Goal: Information Seeking & Learning: Learn about a topic

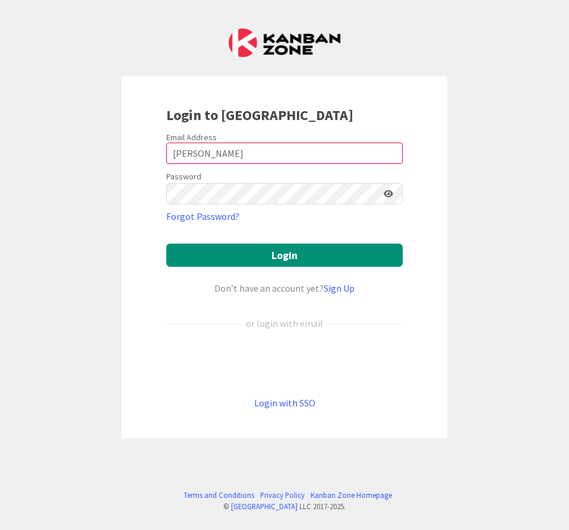
click at [285, 267] on form "Email Address [PERSON_NAME] Password Forgot Password? Login Don’t have an accou…" at bounding box center [284, 271] width 237 height 278
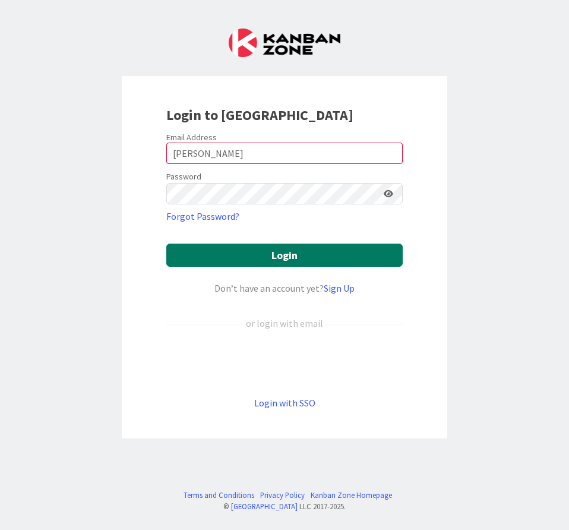
click at [288, 261] on button "Login" at bounding box center [284, 255] width 237 height 23
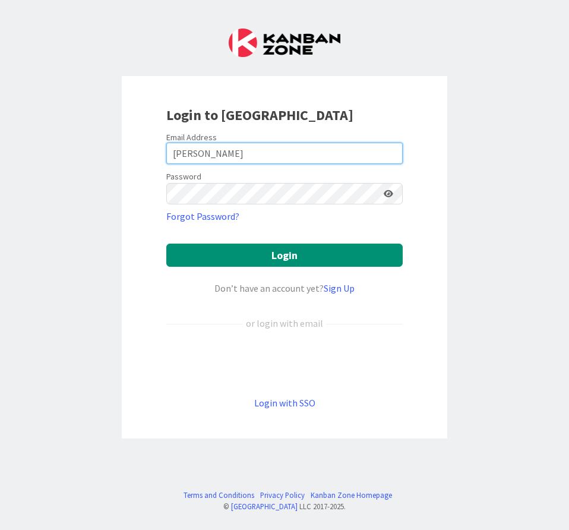
click at [196, 144] on input "[PERSON_NAME]" at bounding box center [284, 153] width 237 height 21
click at [198, 155] on input "[PERSON_NAME]" at bounding box center [284, 153] width 237 height 21
type input "[EMAIL_ADDRESS][DOMAIN_NAME]"
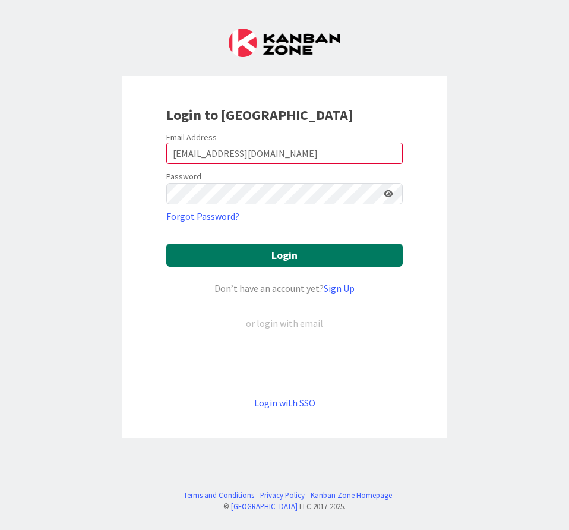
click at [307, 265] on button "Login" at bounding box center [284, 255] width 237 height 23
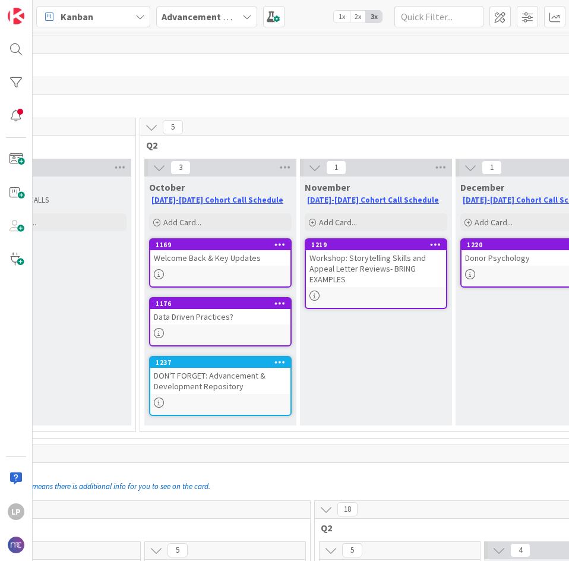
scroll to position [0, 398]
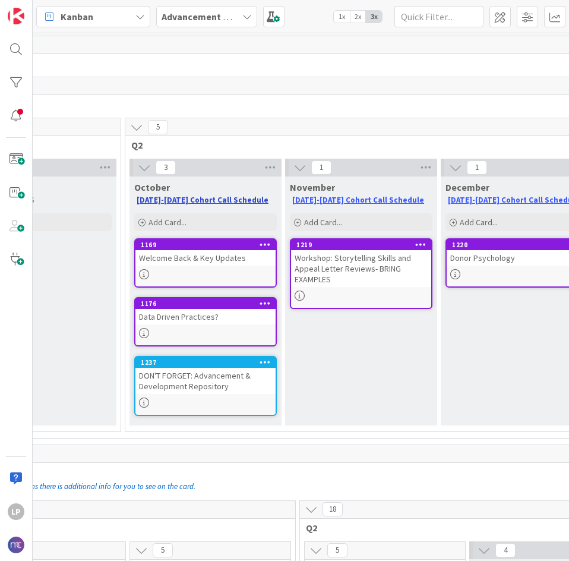
click at [182, 201] on link "[DATE]-[DATE] Cohort Call Schedule" at bounding box center [203, 200] width 132 height 10
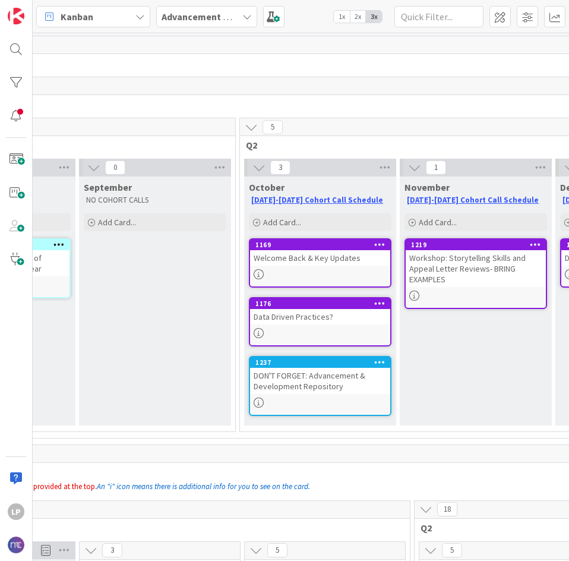
scroll to position [0, 304]
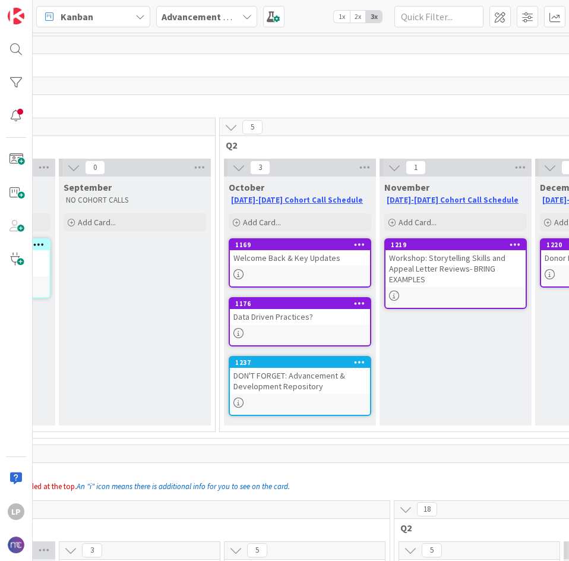
click at [239, 165] on icon at bounding box center [238, 167] width 13 height 13
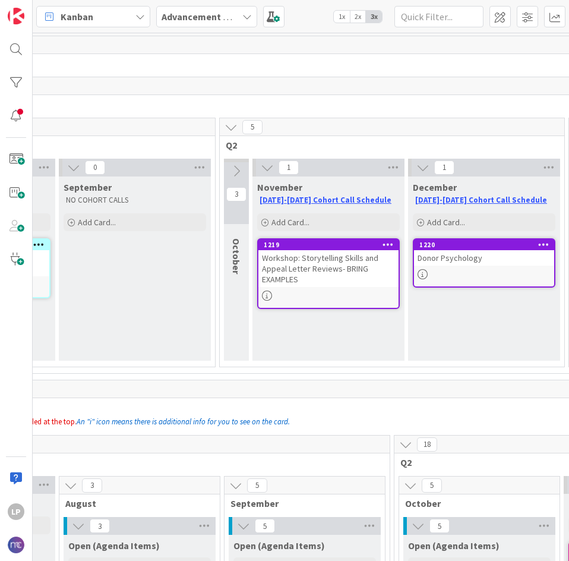
click at [239, 165] on icon at bounding box center [236, 171] width 13 height 13
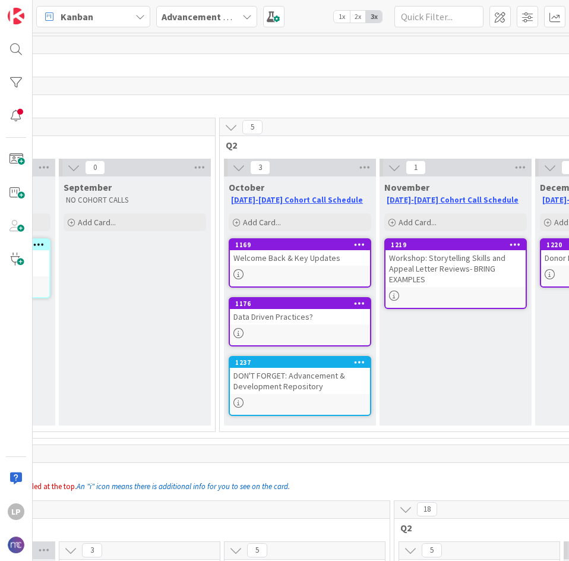
click at [242, 271] on icon at bounding box center [239, 274] width 10 height 10
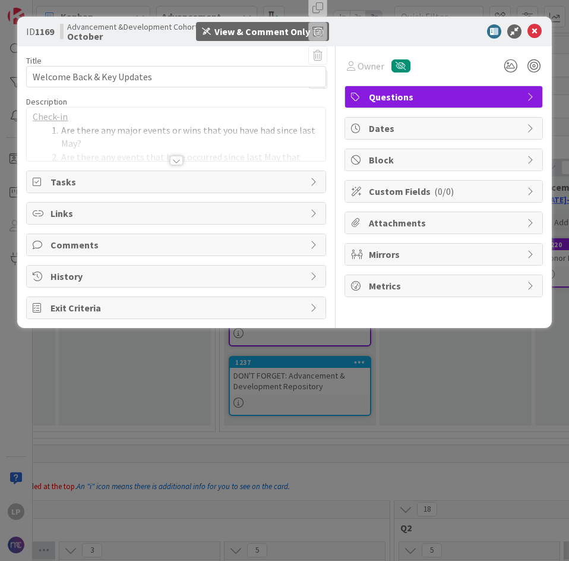
click at [175, 156] on div at bounding box center [176, 161] width 13 height 10
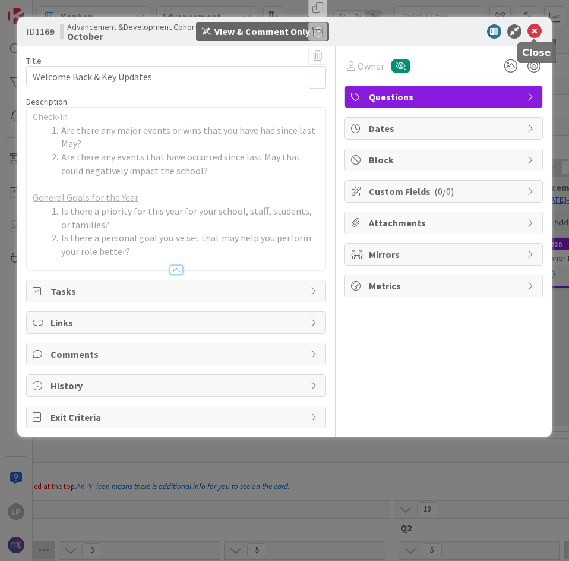
click at [533, 26] on icon at bounding box center [535, 31] width 14 height 14
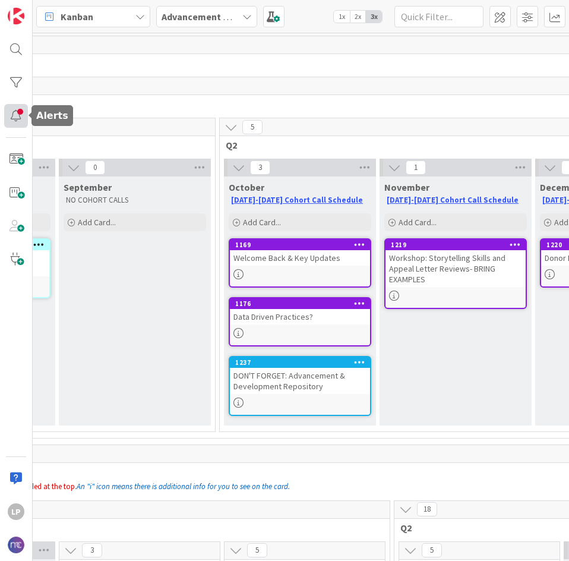
click at [20, 121] on div at bounding box center [16, 116] width 24 height 24
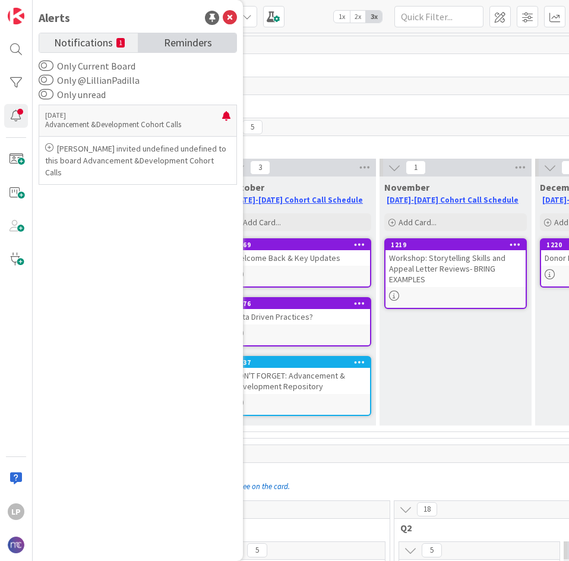
click at [208, 46] on span "Reminders" at bounding box center [188, 41] width 48 height 17
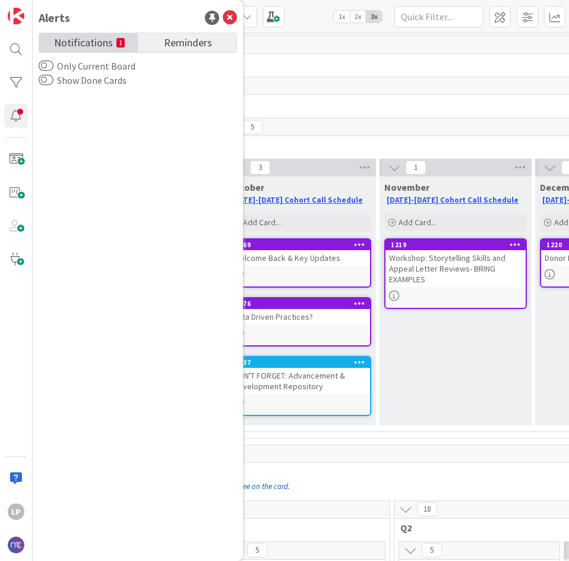
click at [78, 43] on span "Notifications" at bounding box center [83, 41] width 59 height 17
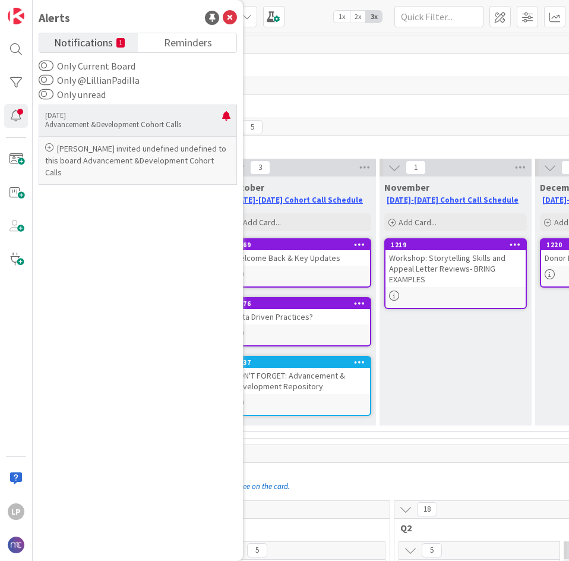
click at [91, 122] on p "Advancement &Development Cohort Calls" at bounding box center [133, 124] width 177 height 11
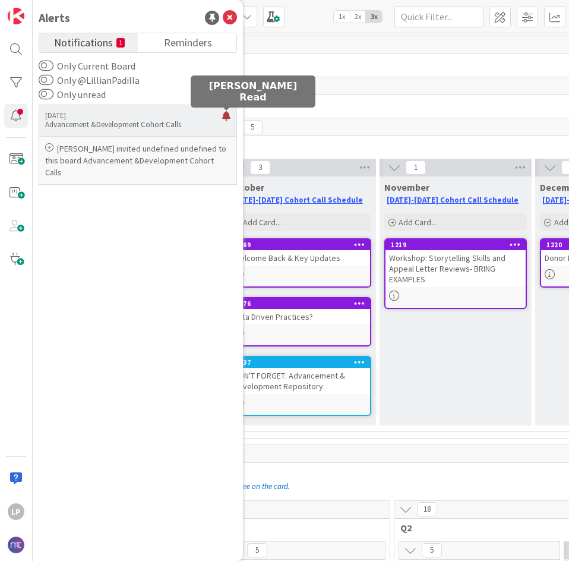
click at [229, 113] on div at bounding box center [226, 120] width 8 height 19
click at [226, 113] on div at bounding box center [226, 120] width 8 height 19
click at [172, 125] on p "Advancement &Development Cohort Calls" at bounding box center [133, 124] width 177 height 11
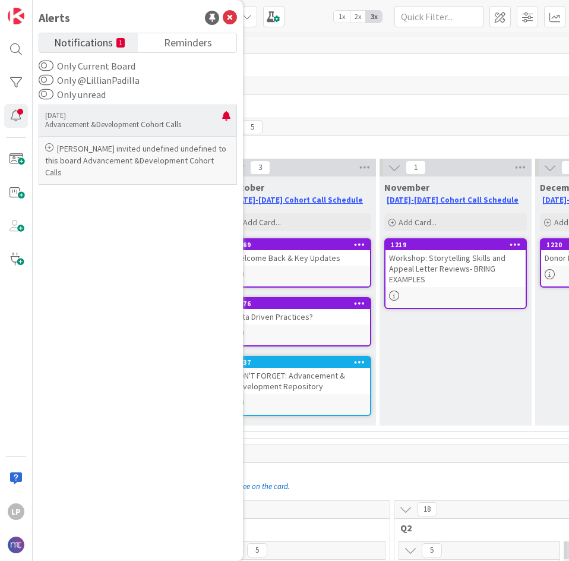
drag, startPoint x: 121, startPoint y: 133, endPoint x: 106, endPoint y: 133, distance: 14.9
click at [116, 133] on div "[DATE] Advancement &Development Cohort Calls" at bounding box center [138, 120] width 198 height 31
click at [105, 133] on div "[DATE] Advancement &Development Cohort Calls" at bounding box center [138, 120] width 198 height 31
click at [48, 145] on icon at bounding box center [49, 147] width 8 height 8
click at [95, 157] on p "[PERSON_NAME] invited undefined undefined to this board Advancement &Developmen…" at bounding box center [137, 161] width 185 height 36
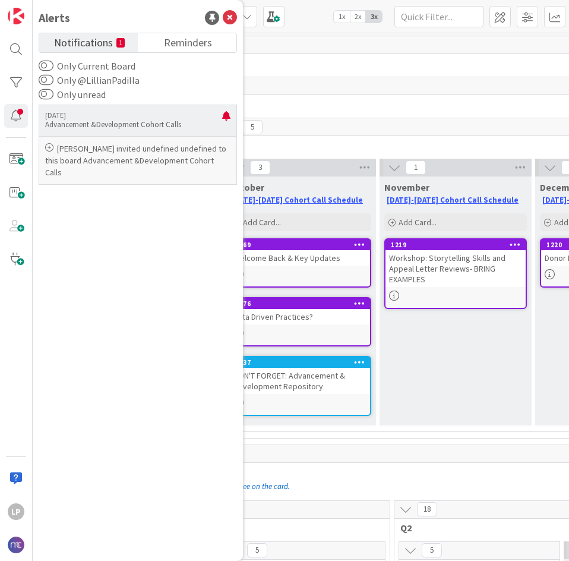
click at [165, 149] on p "[PERSON_NAME] invited undefined undefined to this board Advancement &Developmen…" at bounding box center [137, 161] width 185 height 36
click at [86, 38] on span "Notifications" at bounding box center [83, 41] width 59 height 17
